Goal: Task Accomplishment & Management: Use online tool/utility

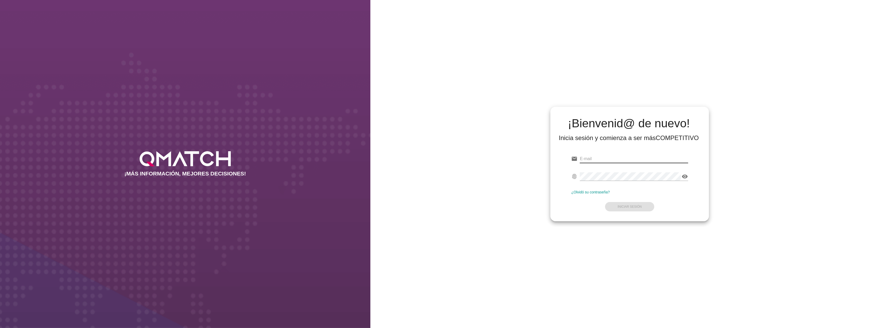
click at [600, 157] on input "email" at bounding box center [634, 159] width 108 height 8
type input "[EMAIL_ADDRESS][DOMAIN_NAME][PERSON_NAME]"
click at [635, 205] on strong "Iniciar Sesión" at bounding box center [630, 207] width 24 height 4
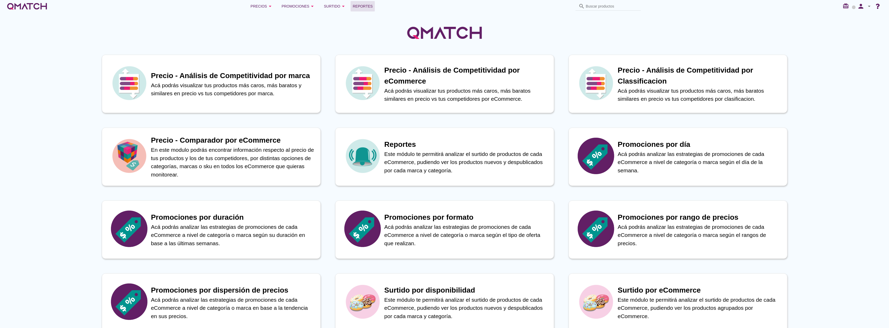
click at [362, 3] on span "Reportes" at bounding box center [363, 6] width 20 height 6
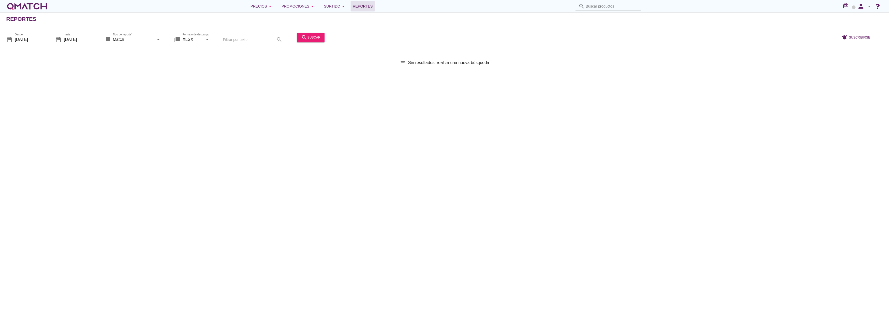
click at [143, 38] on input "Match" at bounding box center [133, 39] width 41 height 8
click at [138, 85] on div "Match con historicos" at bounding box center [144, 90] width 55 height 13
type input "Match con historicos"
click at [308, 34] on button "search buscar" at bounding box center [311, 37] width 28 height 9
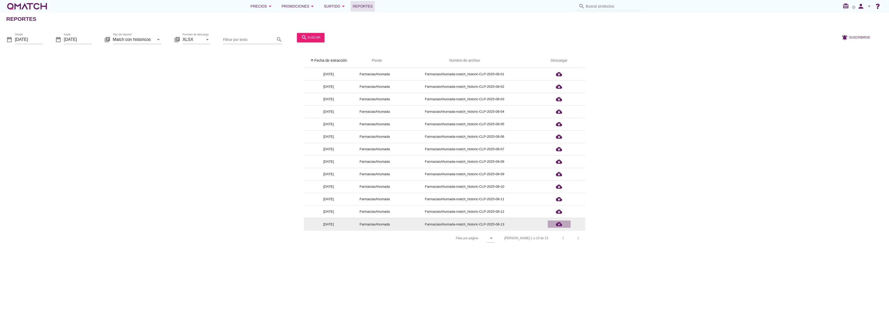
click at [562, 224] on icon "cloud_download" at bounding box center [559, 224] width 6 height 6
